Goal: Task Accomplishment & Management: Manage account settings

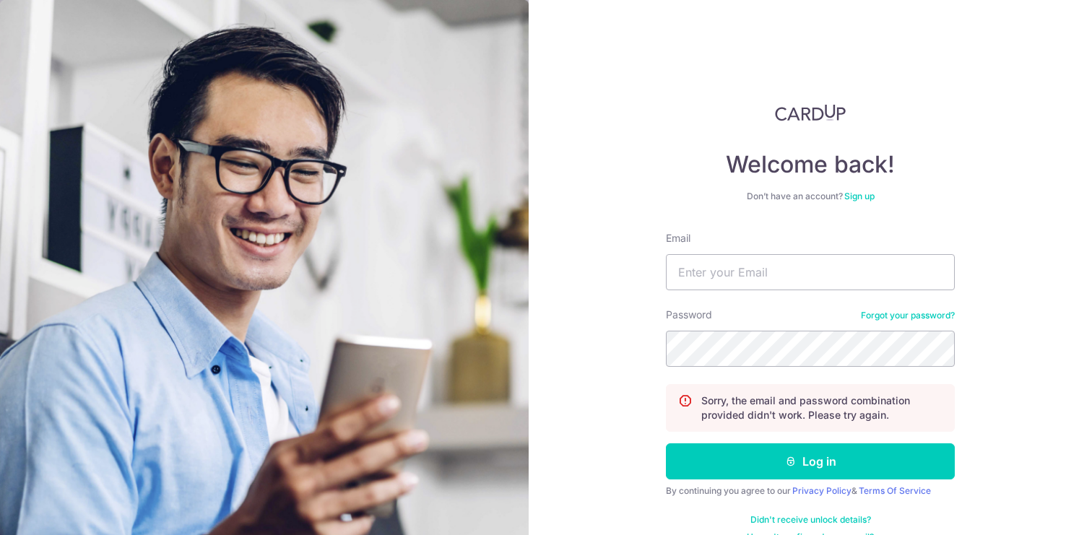
scroll to position [25, 0]
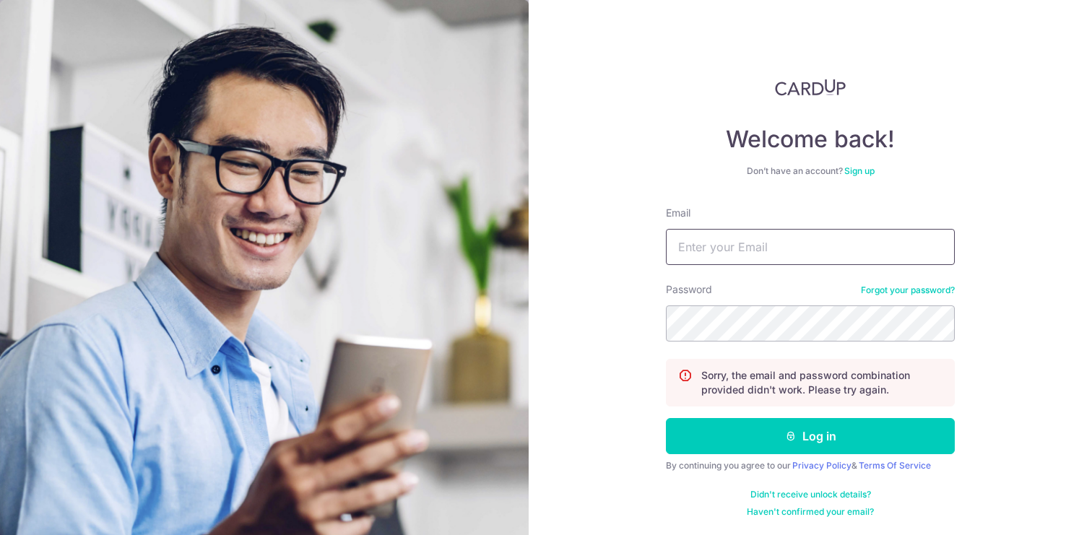
click at [792, 254] on input "Email" at bounding box center [810, 247] width 289 height 36
type input "[EMAIL_ADDRESS][DOMAIN_NAME]"
click at [666, 418] on button "Log in" at bounding box center [810, 436] width 289 height 36
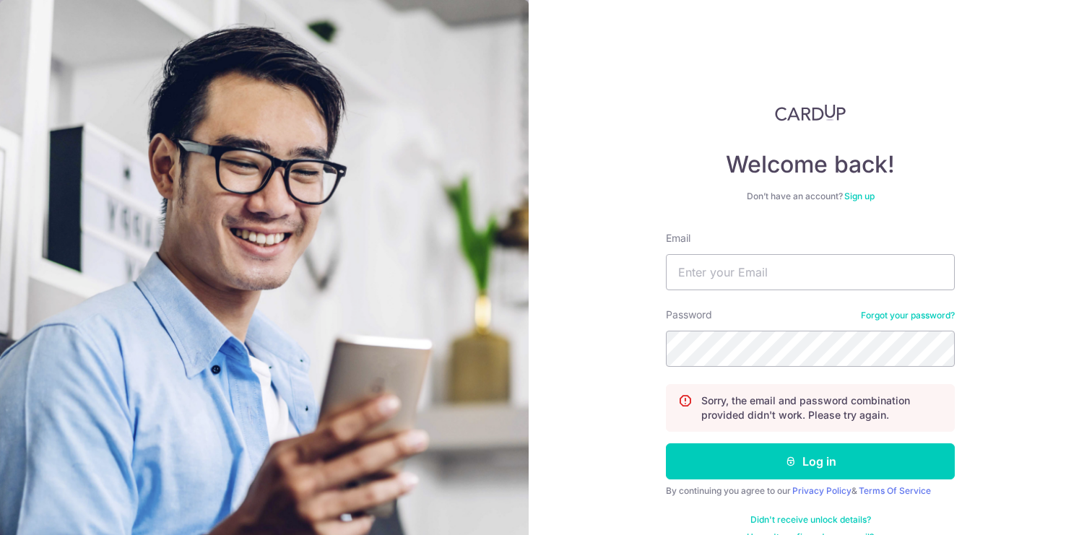
scroll to position [25, 0]
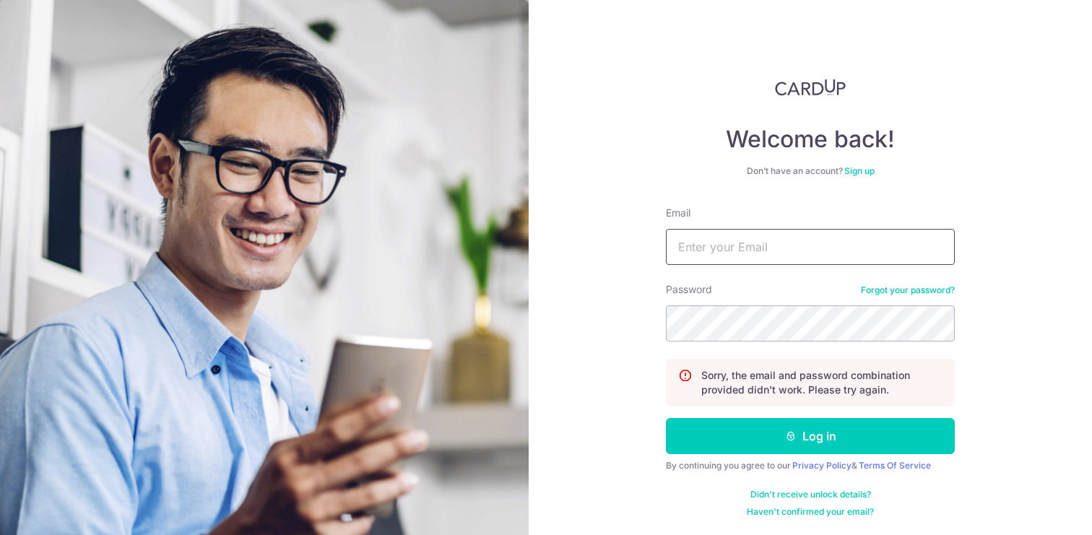
click at [773, 256] on input "Email" at bounding box center [810, 247] width 289 height 36
type input "[EMAIL_ADDRESS][DOMAIN_NAME]"
click at [666, 418] on button "Log in" at bounding box center [810, 436] width 289 height 36
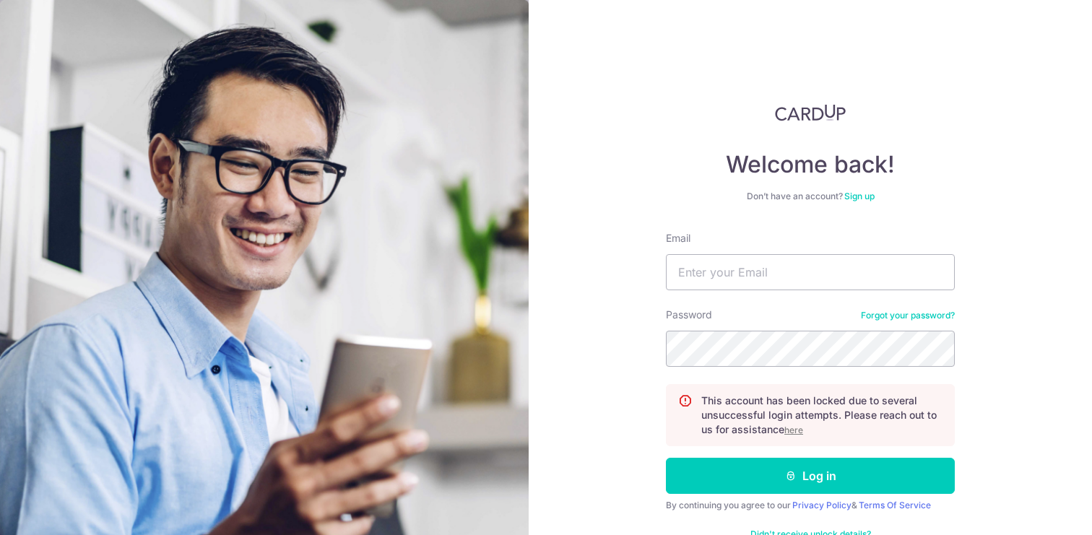
click at [795, 428] on u "here" at bounding box center [793, 430] width 19 height 11
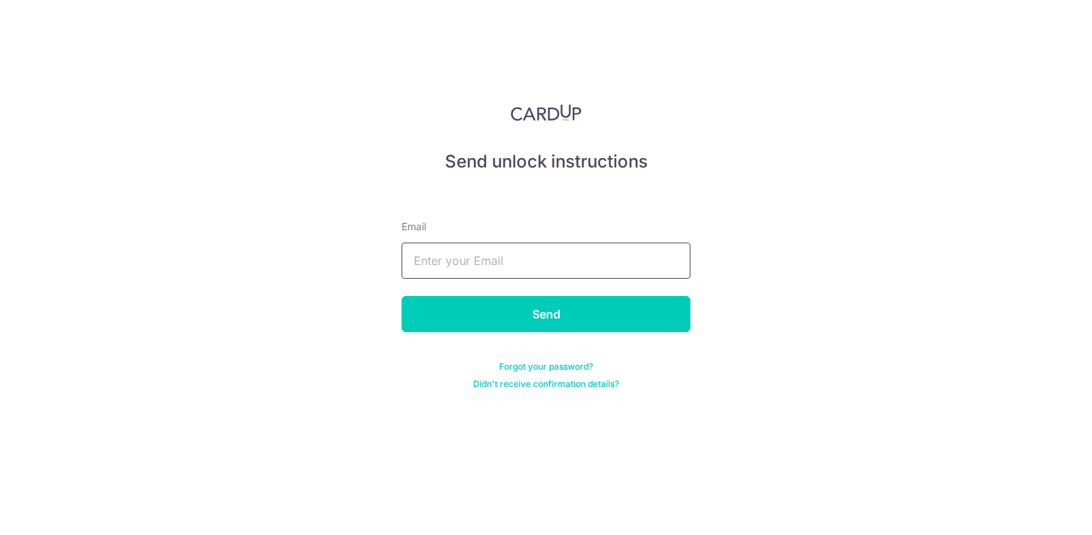
click at [607, 270] on input "text" at bounding box center [546, 261] width 289 height 36
type input "[EMAIL_ADDRESS][DOMAIN_NAME]"
click at [402, 296] on input "Send" at bounding box center [546, 314] width 289 height 36
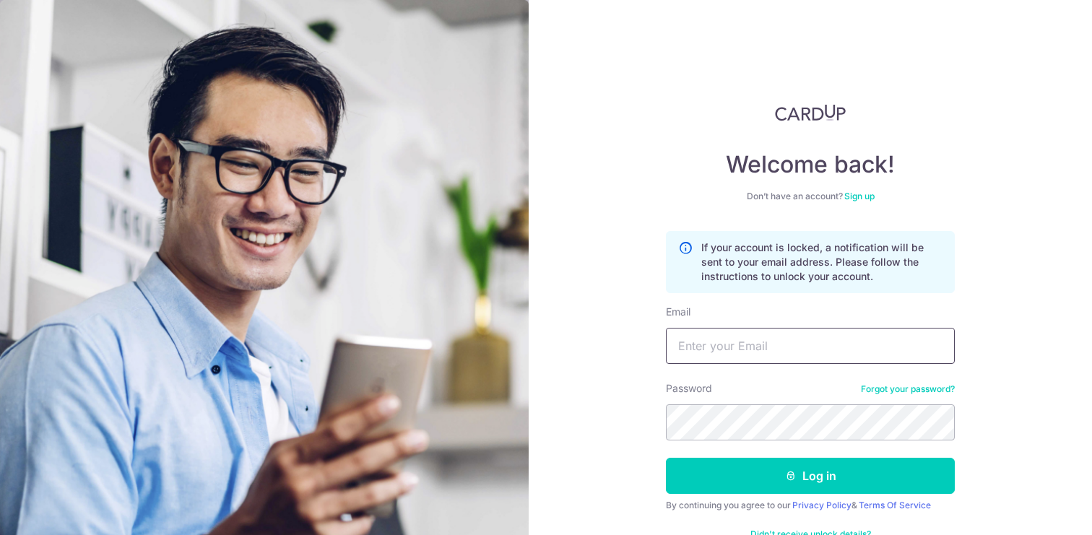
click at [722, 344] on input "Email" at bounding box center [810, 346] width 289 height 36
type input "[EMAIL_ADDRESS][DOMAIN_NAME]"
click at [666, 458] on button "Log in" at bounding box center [810, 476] width 289 height 36
